Goal: Navigation & Orientation: Find specific page/section

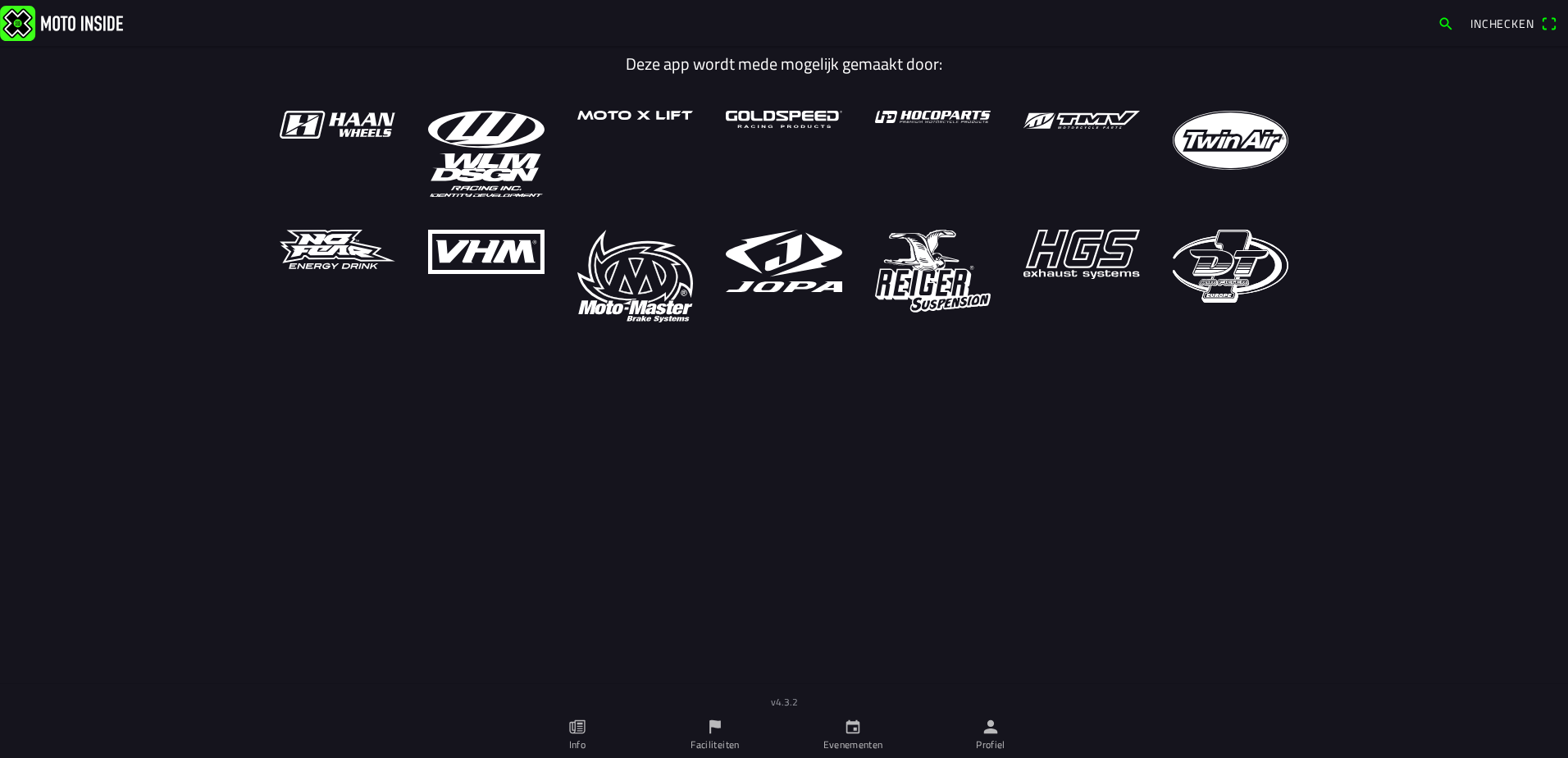
click at [858, 735] on link "Evenementen" at bounding box center [853, 735] width 138 height 46
click at [837, 733] on link "Evenementen" at bounding box center [853, 735] width 138 height 46
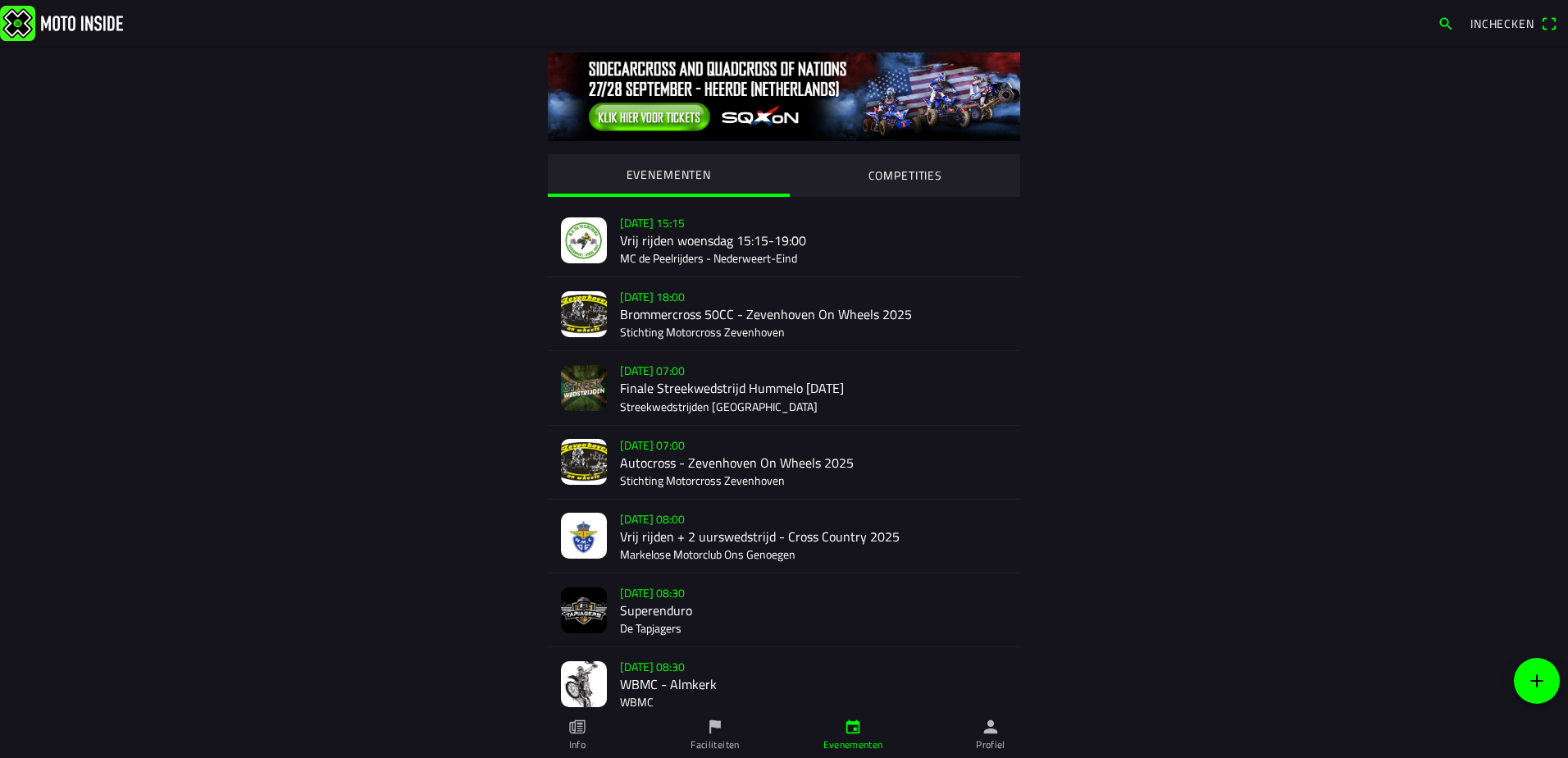
scroll to position [164, 0]
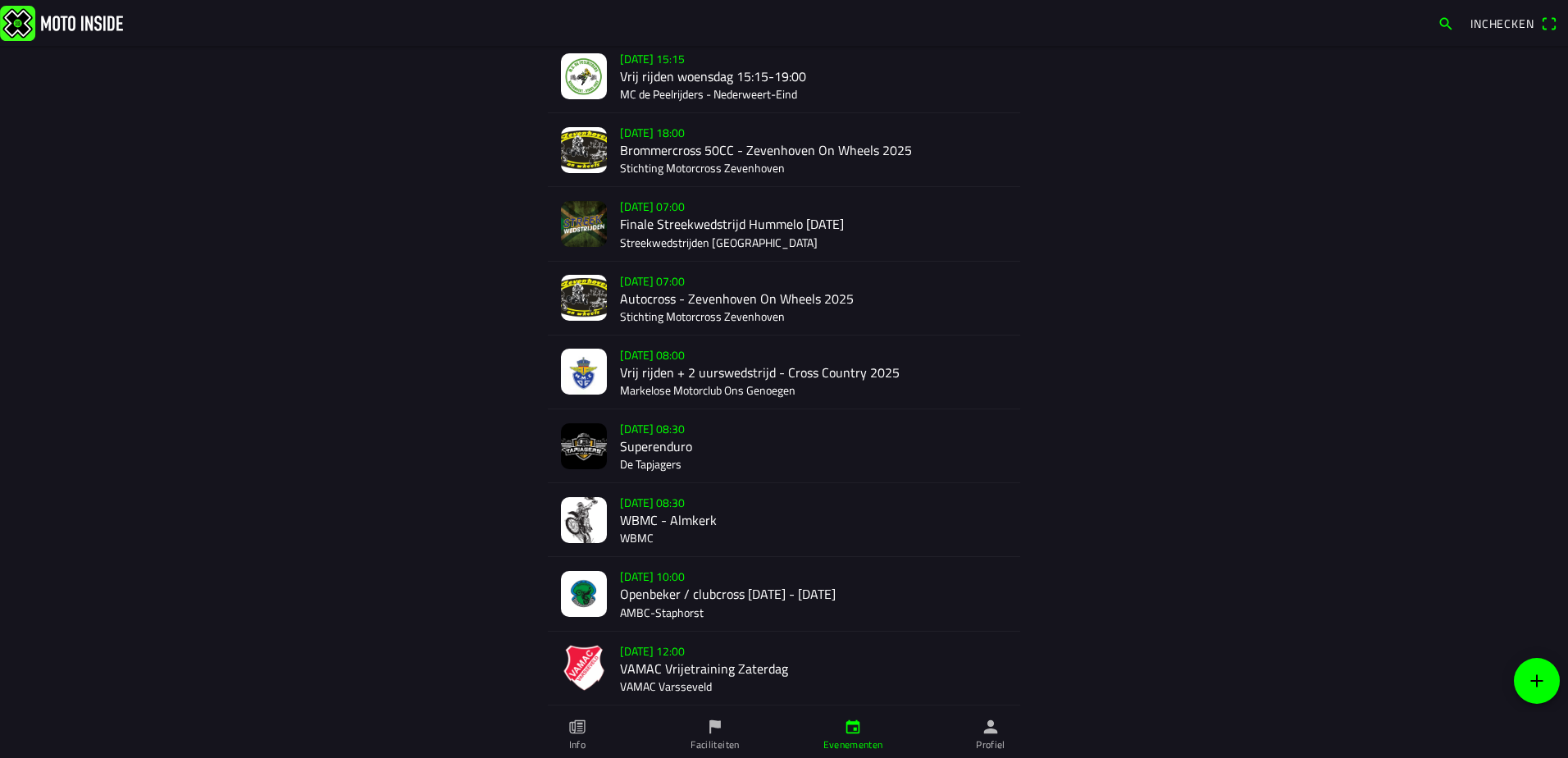
click at [688, 601] on div "[DATE] 10:00 Openbeker / clubcross [DATE] - [DATE] AMBC-[GEOGRAPHIC_DATA]" at bounding box center [813, 593] width 387 height 73
